Goal: Navigation & Orientation: Find specific page/section

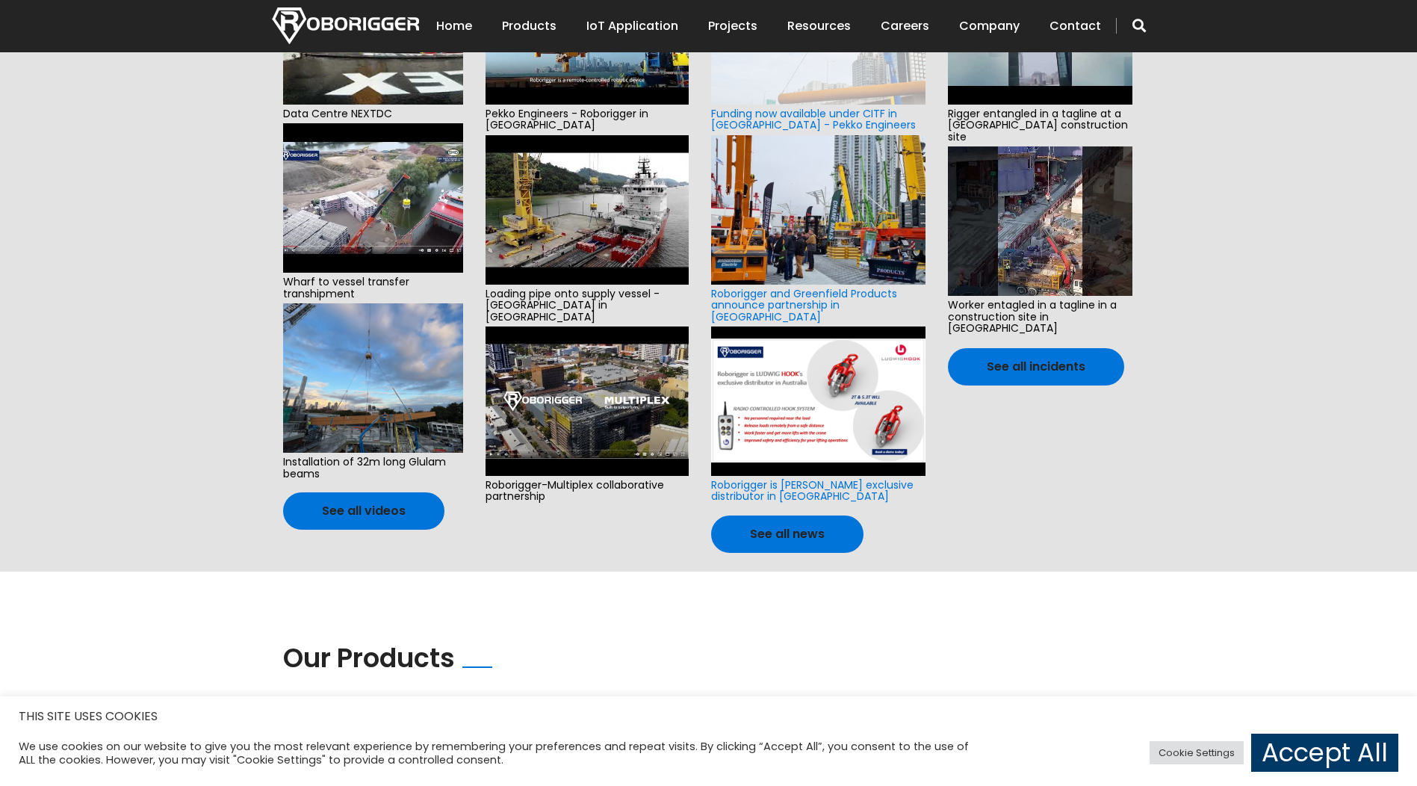
scroll to position [498, 0]
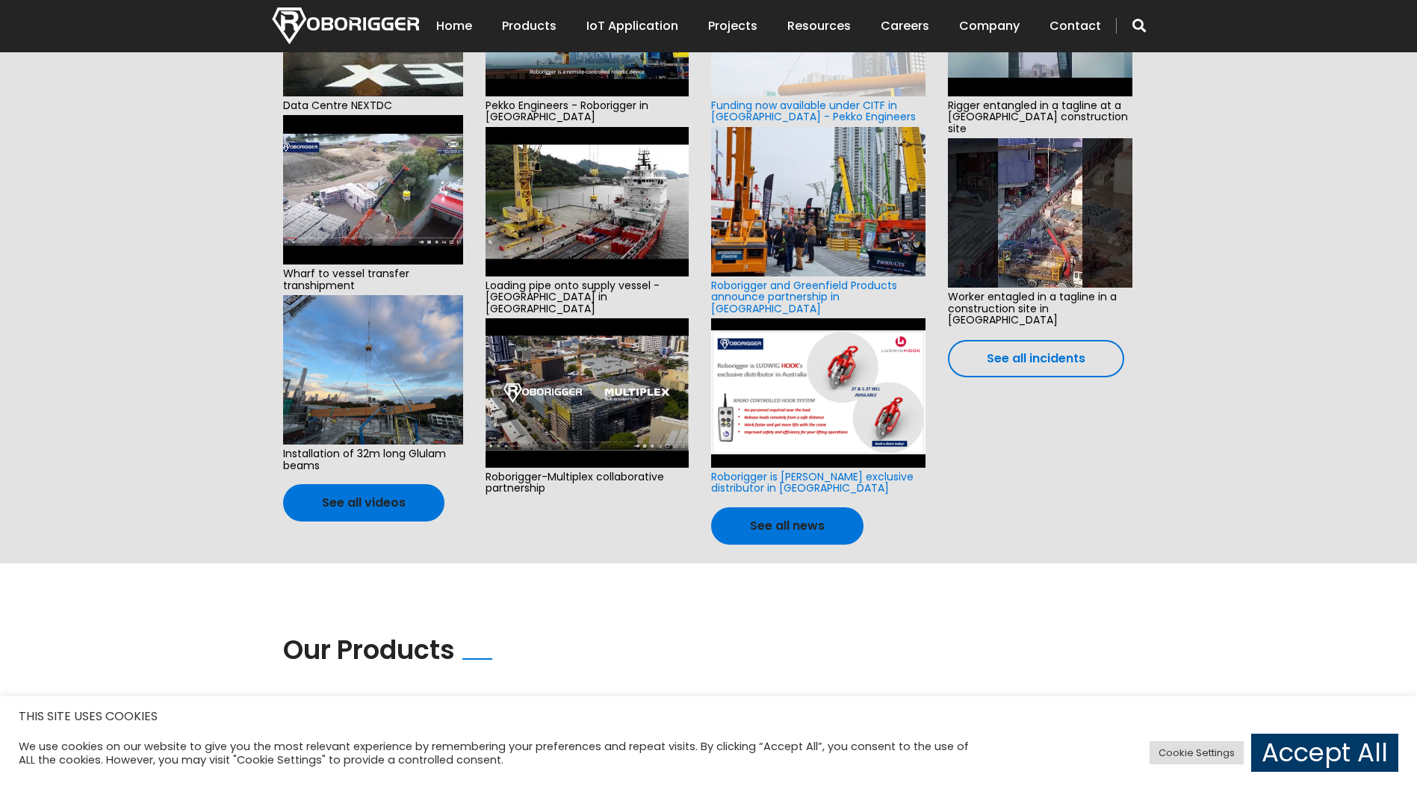
click at [1048, 340] on link "See all incidents" at bounding box center [1036, 358] width 176 height 37
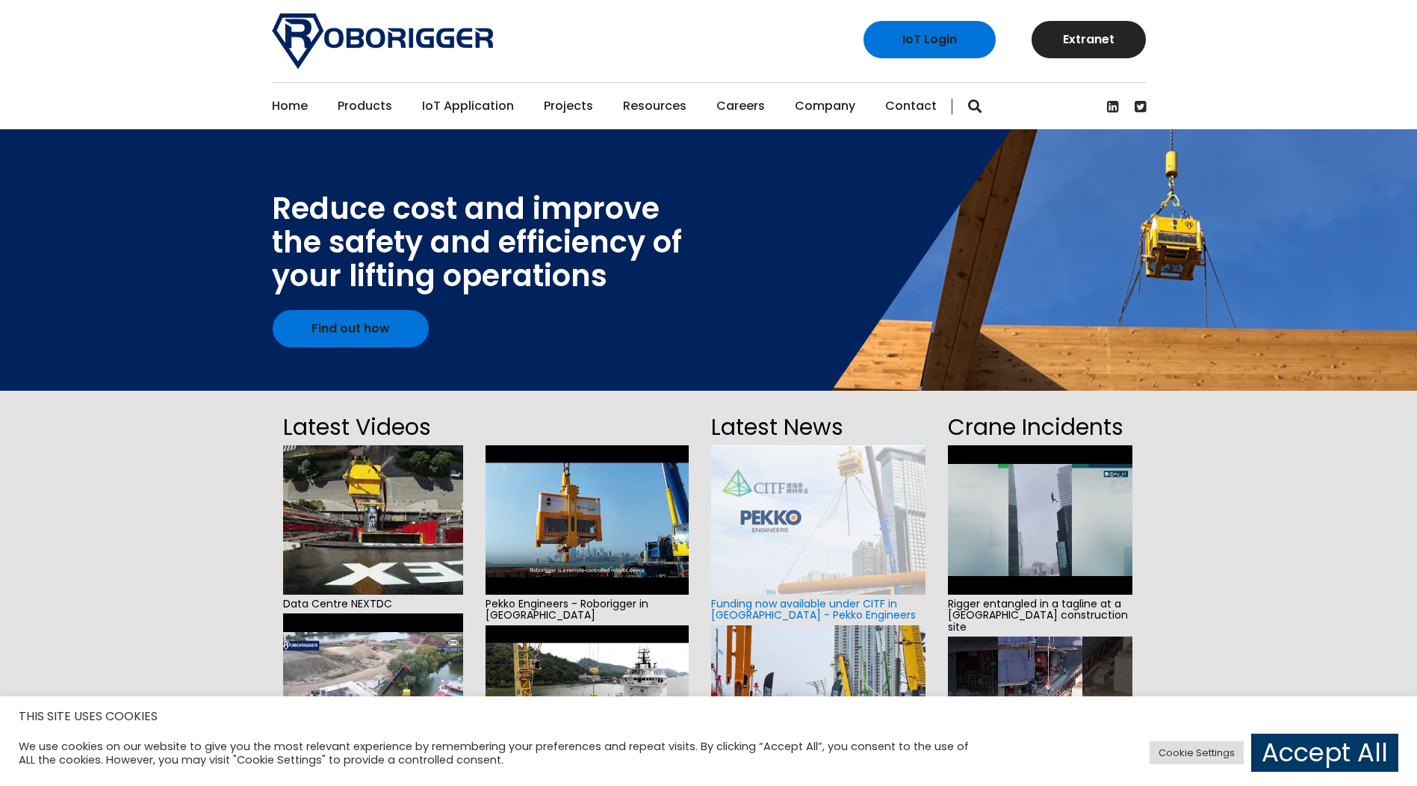
scroll to position [239, 0]
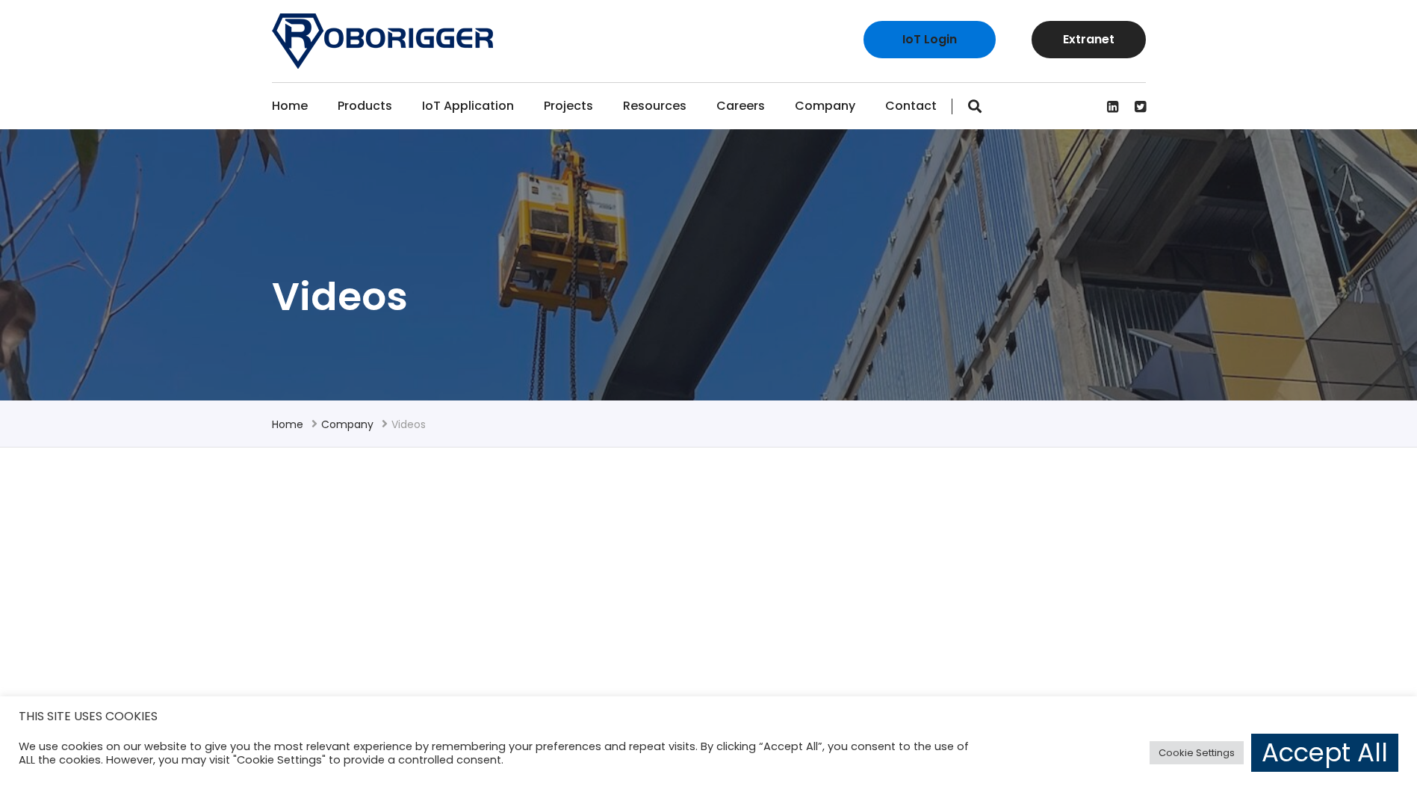
click at [291, 97] on link "Home" at bounding box center [290, 106] width 36 height 46
